Goal: Communication & Community: Answer question/provide support

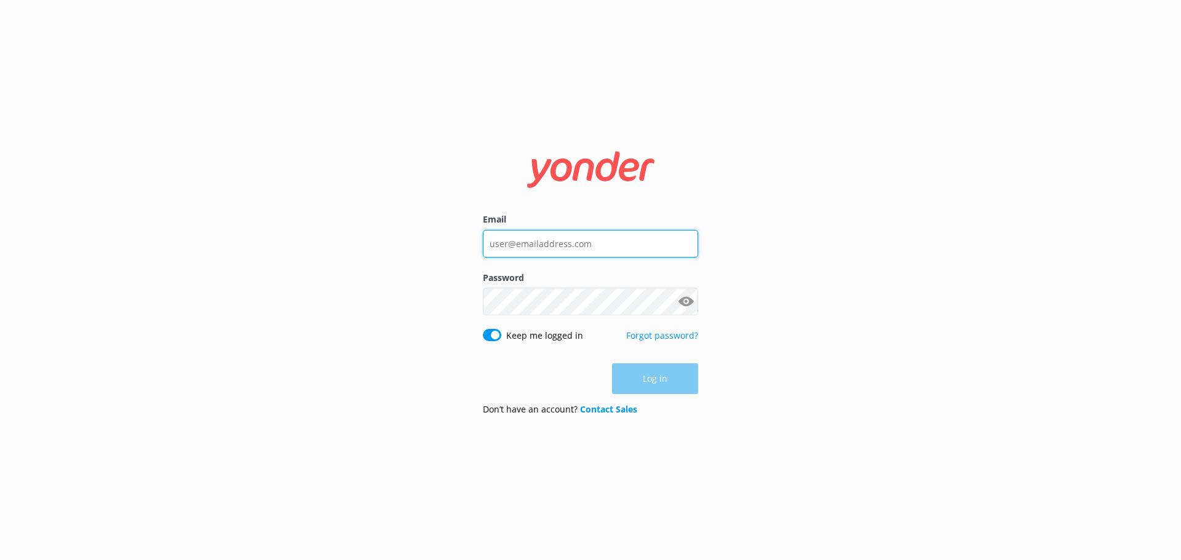
type input "[EMAIL_ADDRESS][DOMAIN_NAME]"
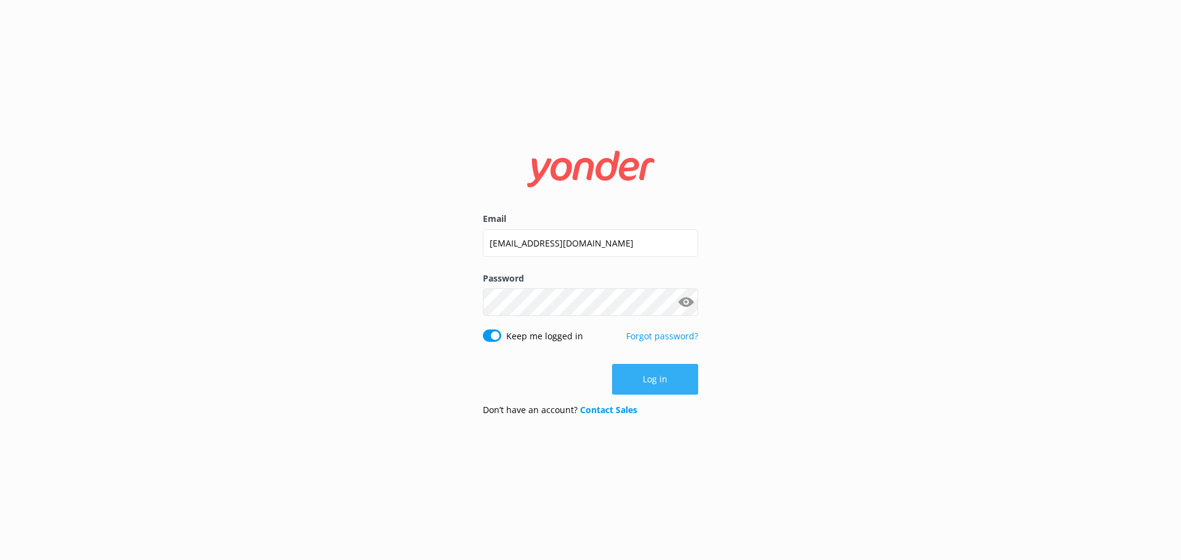
click at [654, 375] on div "Log in" at bounding box center [590, 379] width 215 height 31
click at [647, 377] on button "Log in" at bounding box center [655, 379] width 86 height 31
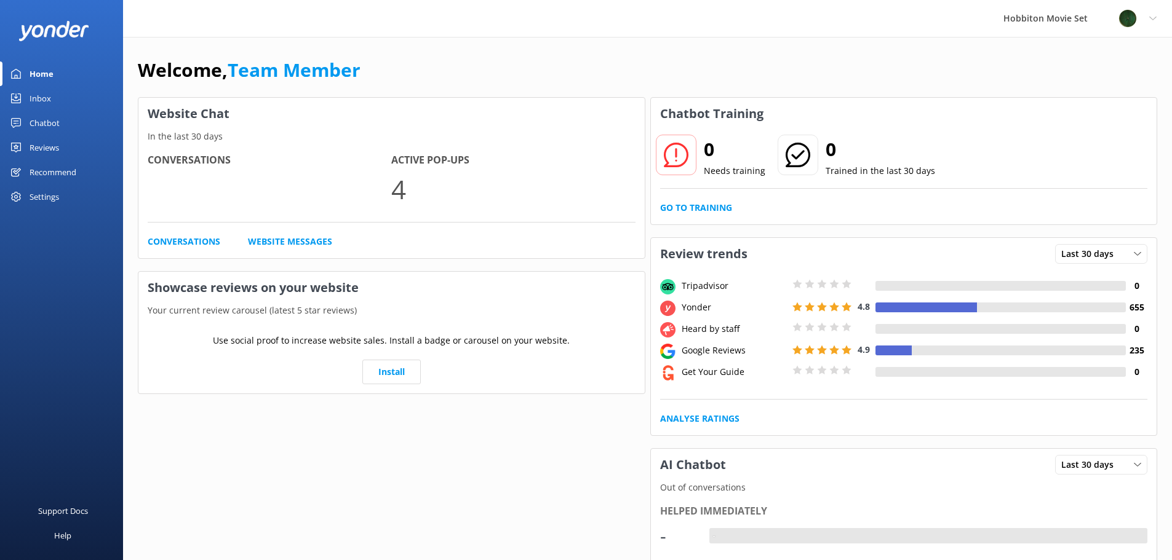
click at [34, 101] on div "Inbox" at bounding box center [41, 98] width 22 height 25
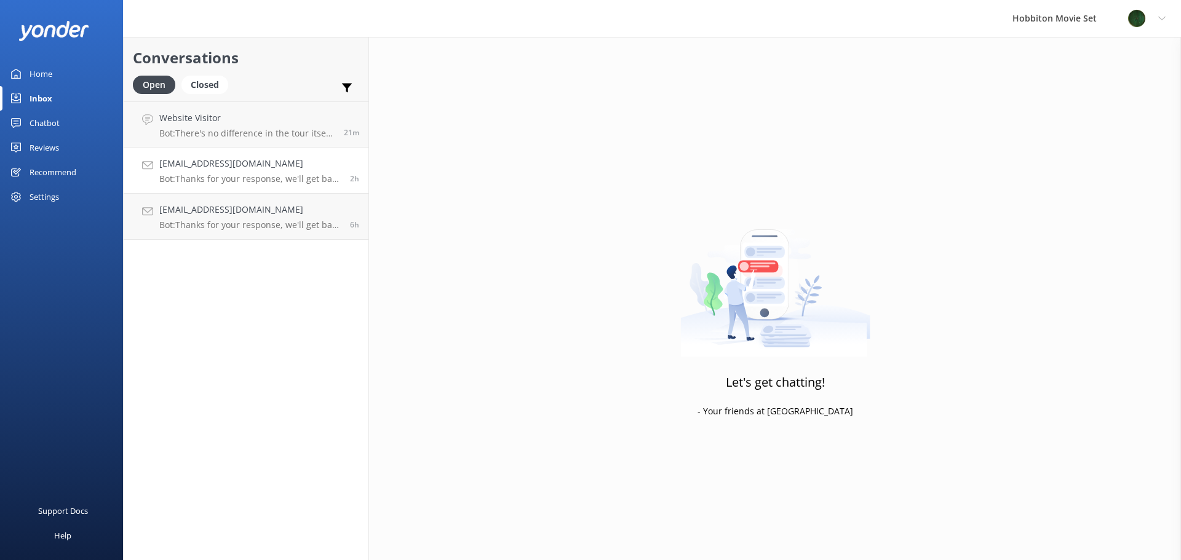
click at [281, 168] on h4 "[EMAIL_ADDRESS][DOMAIN_NAME]" at bounding box center [249, 164] width 181 height 14
